Goal: Entertainment & Leisure: Consume media (video, audio)

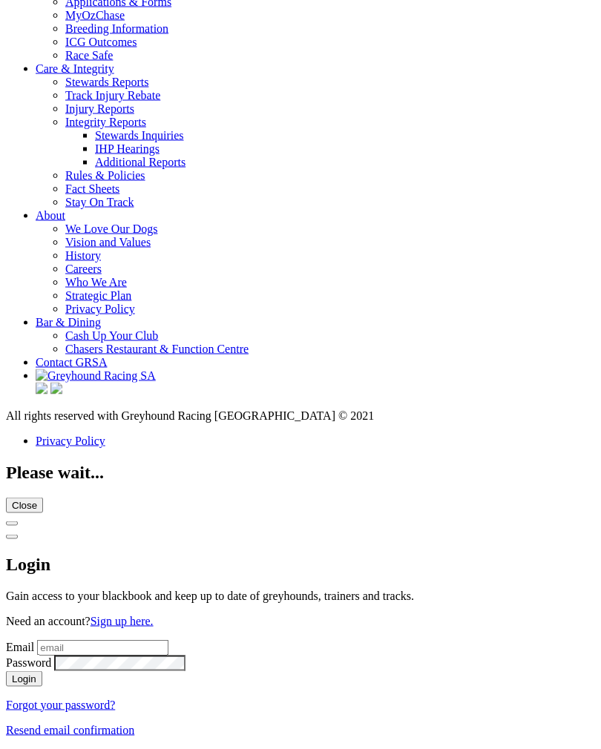
scroll to position [5472, 0]
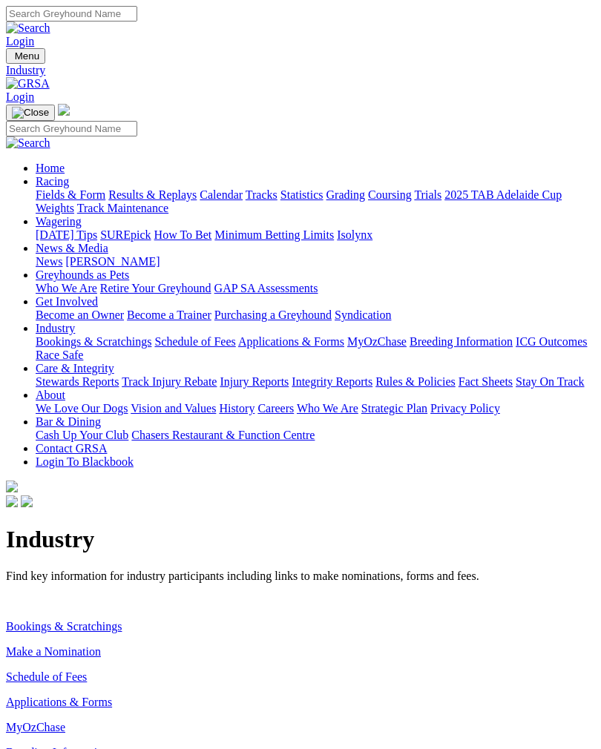
click at [96, 645] on link "Make a Nomination" at bounding box center [53, 651] width 95 height 13
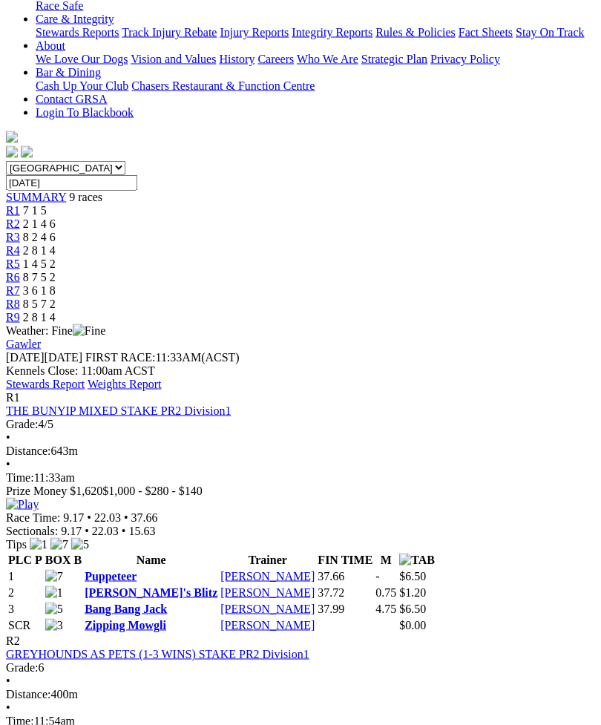
scroll to position [350, 0]
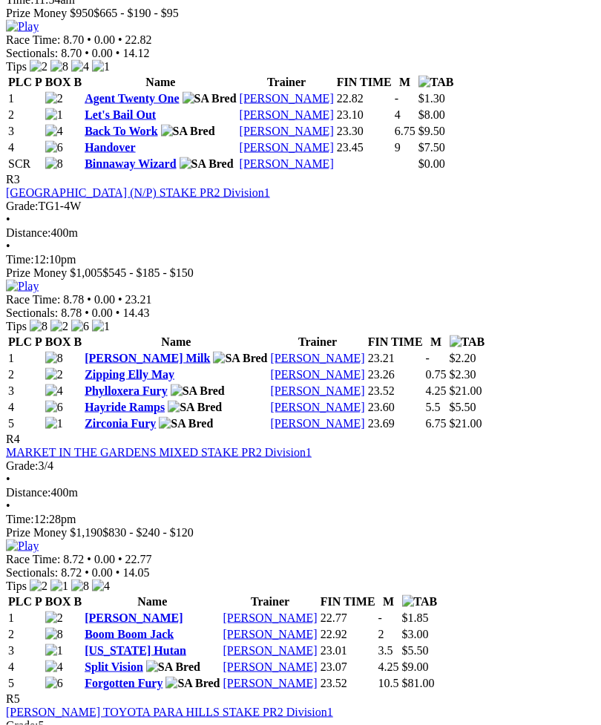
scroll to position [1071, 0]
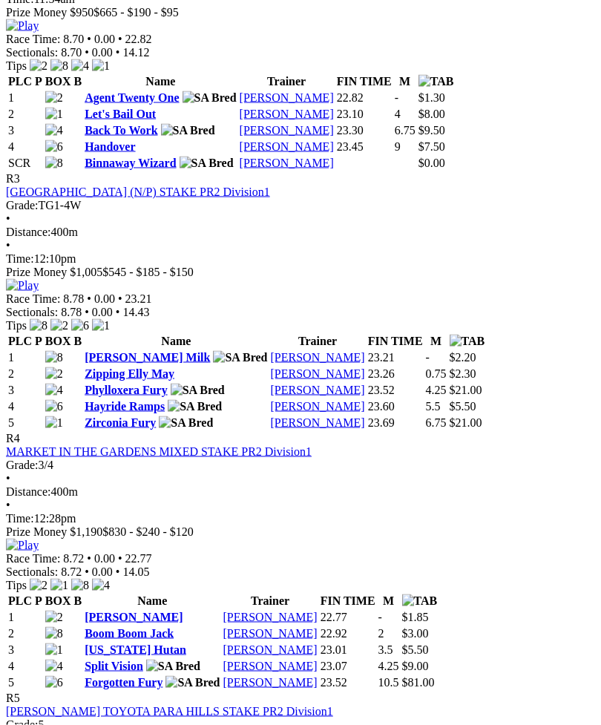
click at [39, 539] on img at bounding box center [22, 545] width 33 height 13
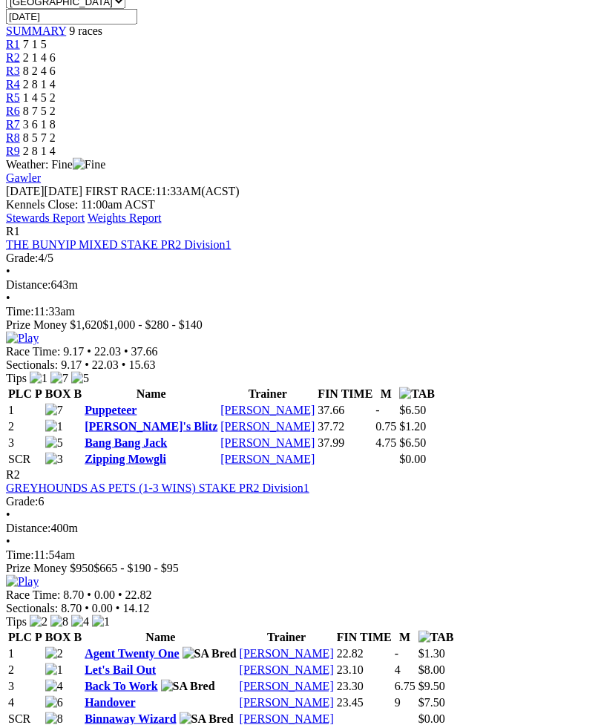
scroll to position [499, 0]
